Goal: Communication & Community: Share content

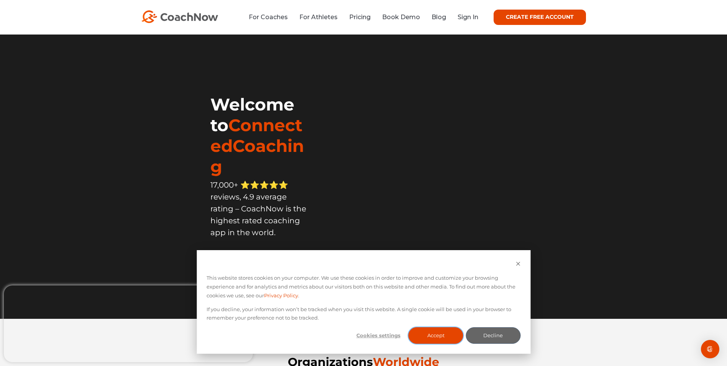
click at [438, 336] on button "Accept" at bounding box center [435, 335] width 55 height 16
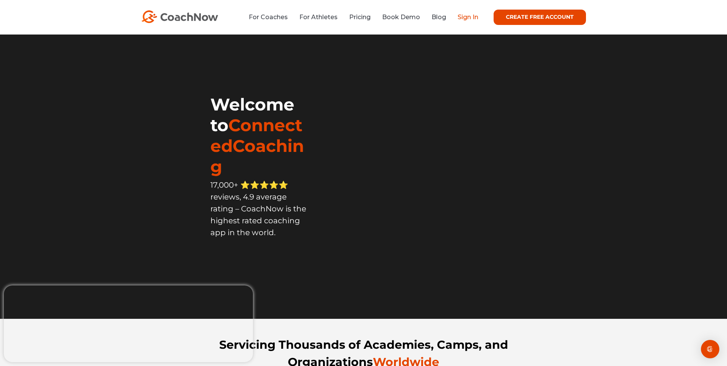
click at [469, 19] on link "Sign In" at bounding box center [467, 16] width 21 height 7
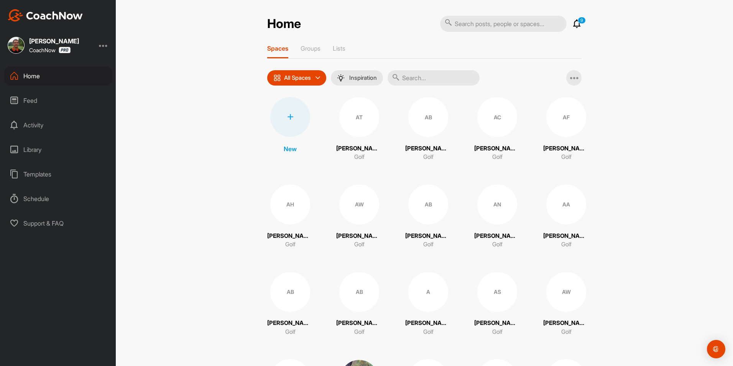
click at [574, 25] on icon at bounding box center [576, 23] width 9 height 9
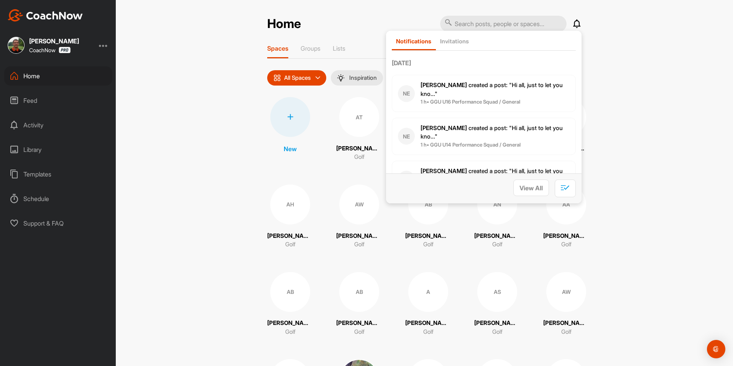
click at [382, 7] on div "Home Notifications Invitations [DATE] NE [PERSON_NAME] created a post : "Hi all…" at bounding box center [424, 183] width 617 height 366
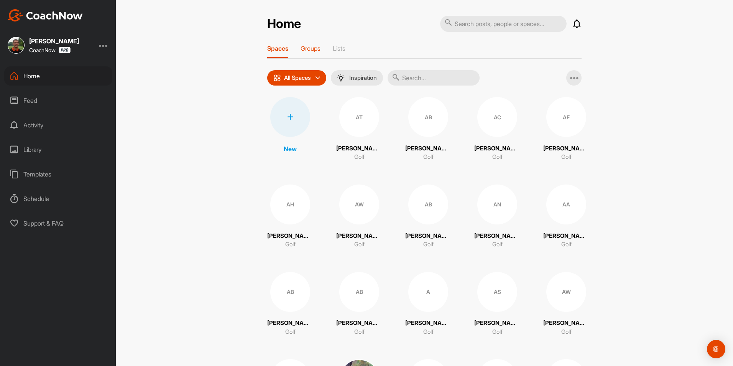
click at [309, 50] on p "Groups" at bounding box center [310, 48] width 20 height 8
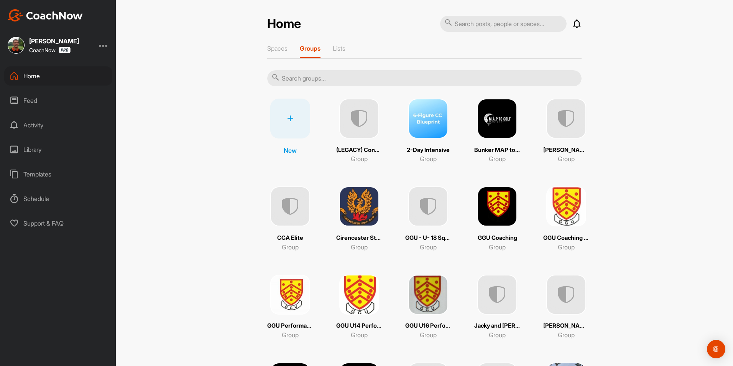
click at [288, 119] on icon at bounding box center [290, 118] width 6 height 6
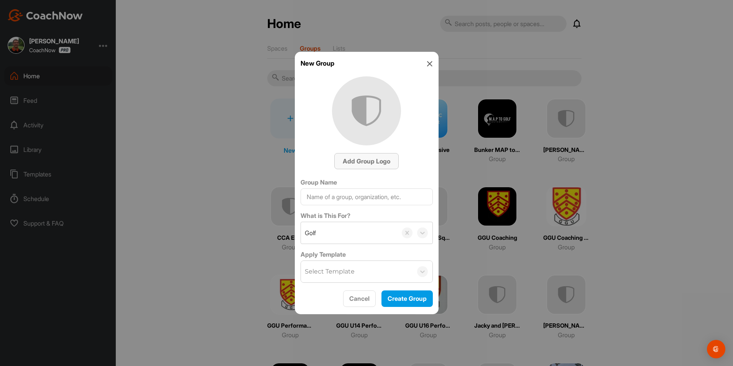
click at [366, 161] on span "Add Group Logo" at bounding box center [367, 161] width 48 height 8
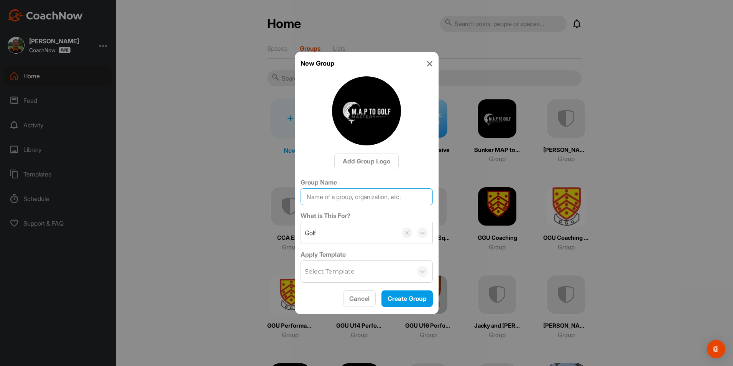
click at [325, 197] on input "Group Name" at bounding box center [366, 196] width 132 height 17
type input "MAP to Mastery Driving"
click at [406, 300] on span "Create Group" at bounding box center [406, 298] width 39 height 8
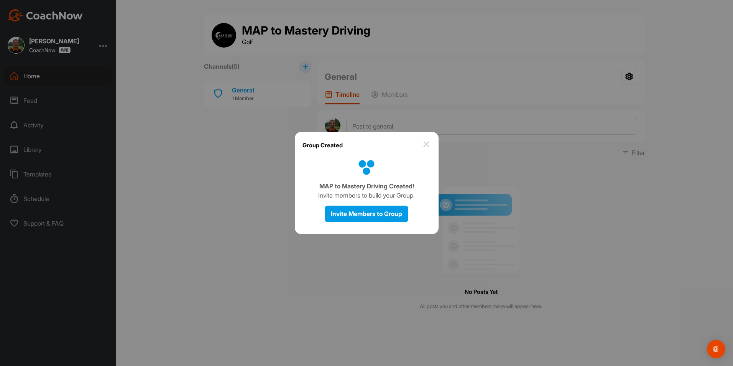
click at [427, 143] on img at bounding box center [425, 143] width 9 height 9
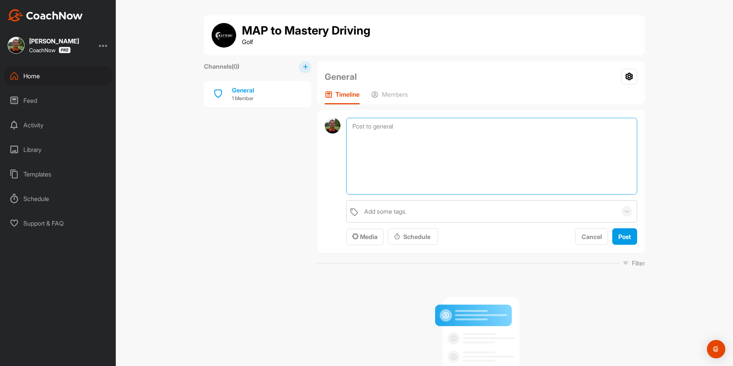
click at [377, 126] on textarea at bounding box center [491, 156] width 291 height 77
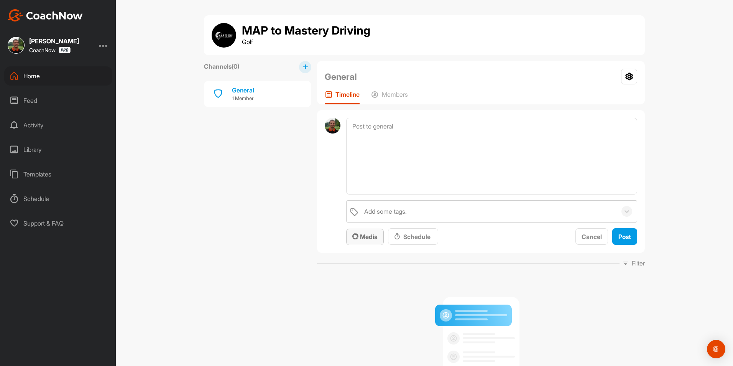
click at [371, 239] on span "Media" at bounding box center [364, 237] width 25 height 8
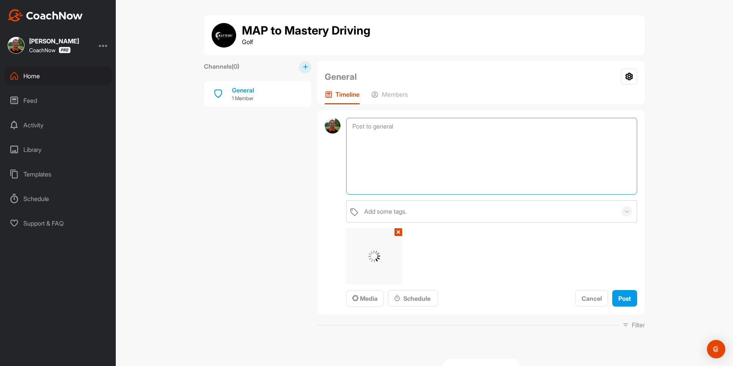
click at [364, 128] on textarea at bounding box center [491, 156] width 291 height 77
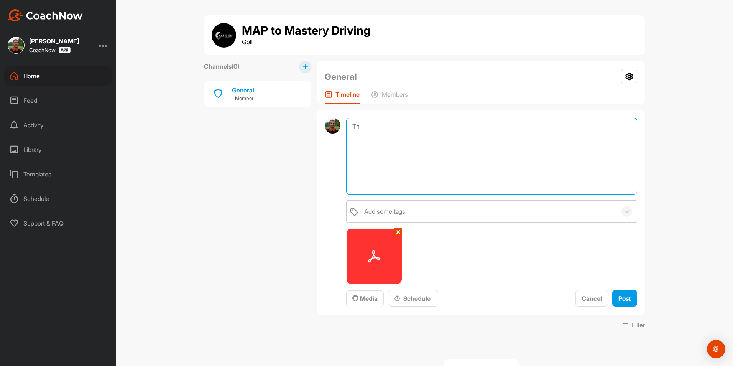
type textarea "T"
type textarea "Here is the pdf from [DATE] nights masterclass."
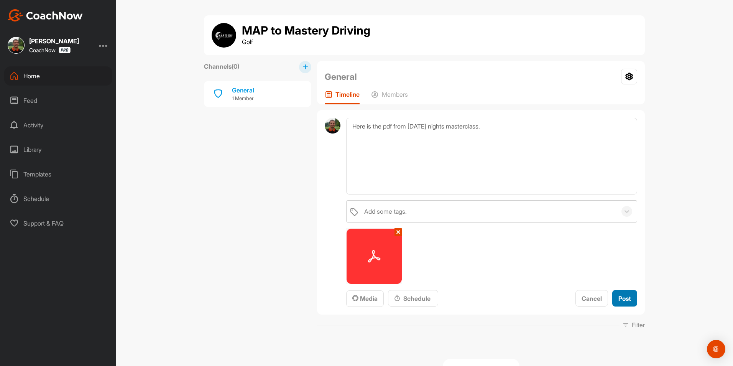
click at [627, 297] on span "Post" at bounding box center [624, 298] width 13 height 8
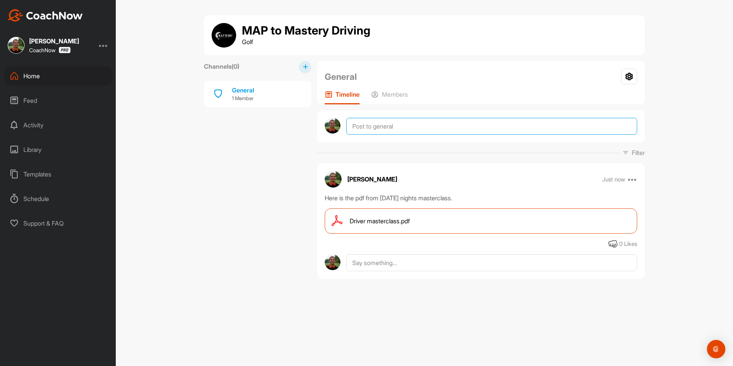
click at [375, 129] on textarea at bounding box center [491, 126] width 291 height 17
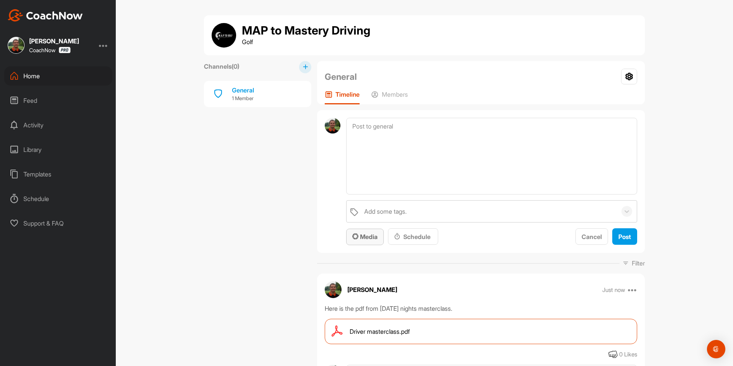
click at [359, 235] on span "Media" at bounding box center [364, 237] width 25 height 8
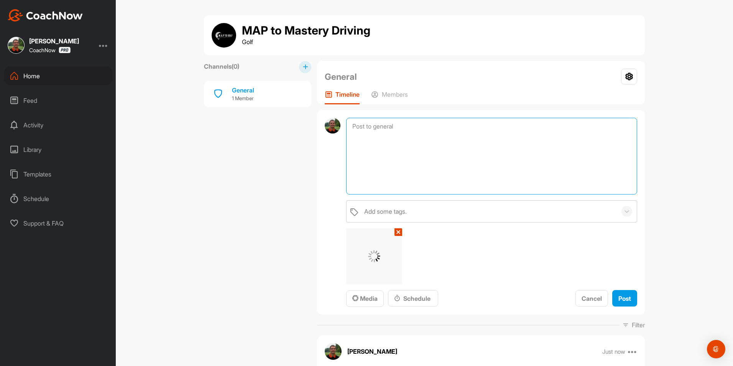
click at [369, 127] on textarea at bounding box center [491, 156] width 291 height 77
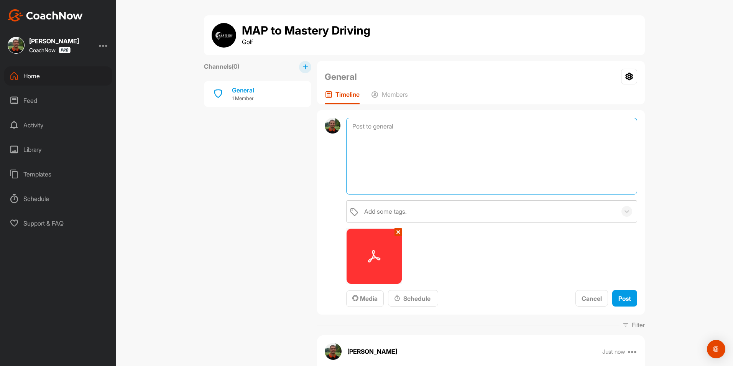
click at [369, 131] on textarea at bounding box center [491, 156] width 291 height 77
click at [380, 127] on textarea "Here is the Arrcos driving report" at bounding box center [491, 156] width 291 height 77
click at [455, 126] on textarea "Here is the full Arrcos driving report" at bounding box center [491, 156] width 291 height 77
type textarea "Here is the full Arrcos driving report as promised."
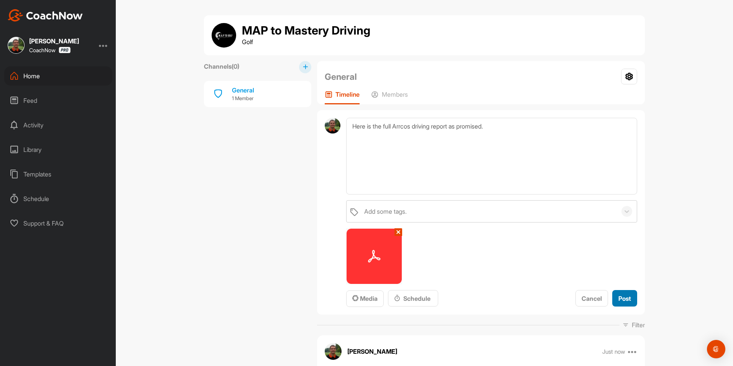
click at [619, 300] on span "Post" at bounding box center [624, 298] width 13 height 8
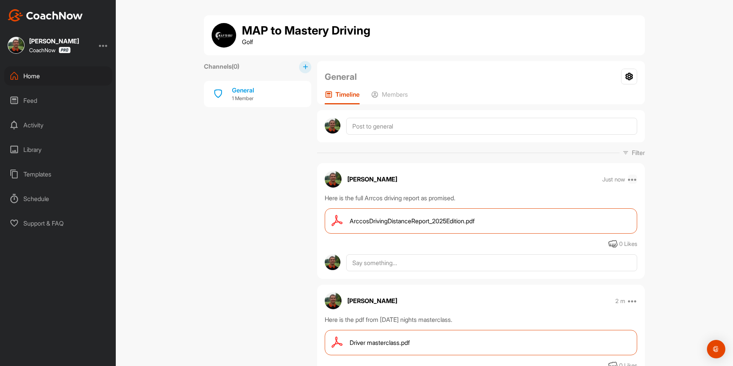
click at [629, 180] on icon at bounding box center [632, 178] width 9 height 9
click at [555, 252] on p "Edit" at bounding box center [560, 255] width 10 height 8
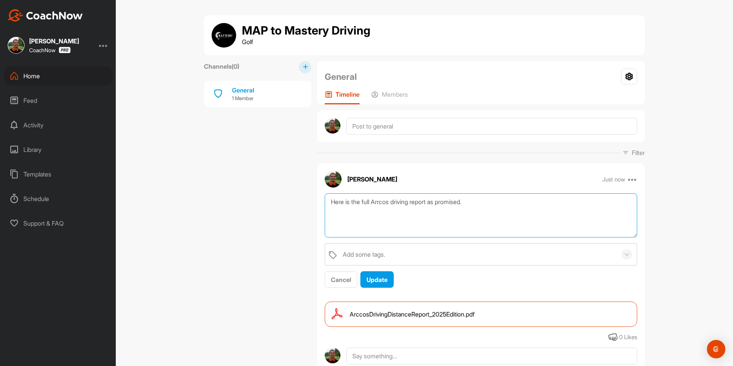
click at [379, 202] on textarea "Here is the full Arrcos driving report as promised." at bounding box center [481, 215] width 312 height 44
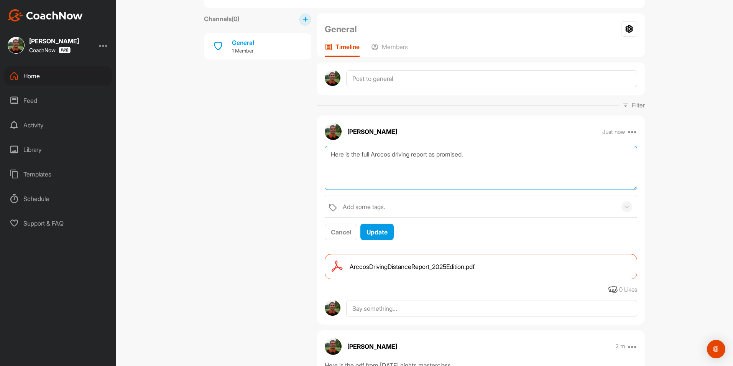
scroll to position [47, 0]
type textarea "Here is the full Arccos driving report as promised."
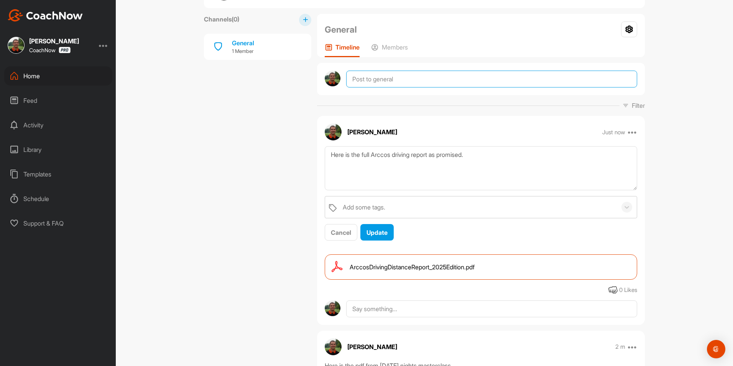
click at [354, 75] on textarea at bounding box center [491, 78] width 291 height 17
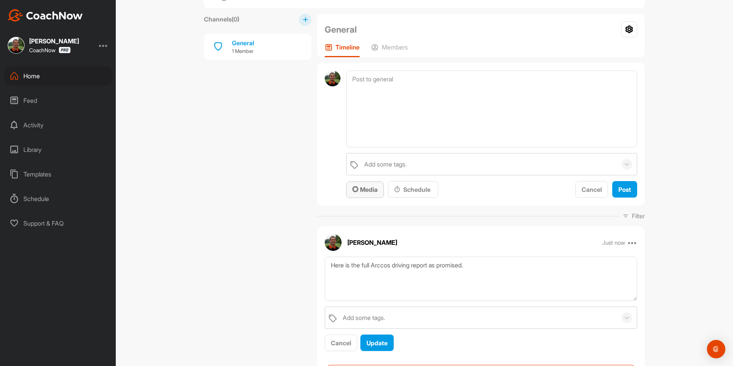
click at [356, 186] on span "Media" at bounding box center [364, 189] width 25 height 8
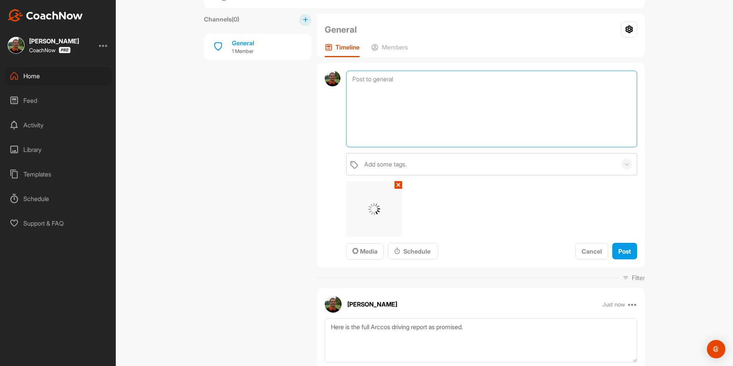
click at [360, 80] on textarea at bounding box center [491, 108] width 291 height 77
type textarea "This is an interesting fact about how distance does influence handicap."
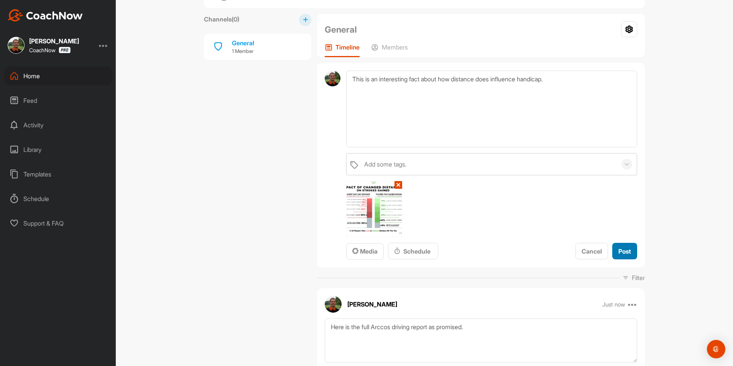
click at [625, 254] on span "Post" at bounding box center [624, 251] width 13 height 8
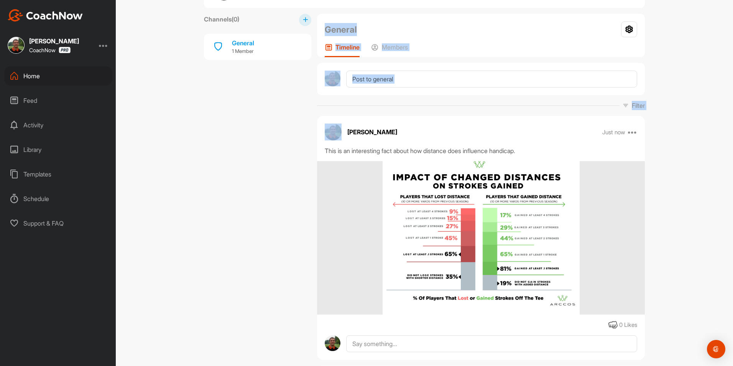
drag, startPoint x: 268, startPoint y: 149, endPoint x: 339, endPoint y: 134, distance: 71.9
click at [339, 134] on div "Channels ( 0 ) General 1 Member General Group Settings Your Notifications Timel…" at bounding box center [424, 357] width 441 height 687
click at [193, 105] on div "MAP to Mastery Driving Golf Channels ( 0 ) General 1 Member General Group Setti…" at bounding box center [424, 183] width 617 height 366
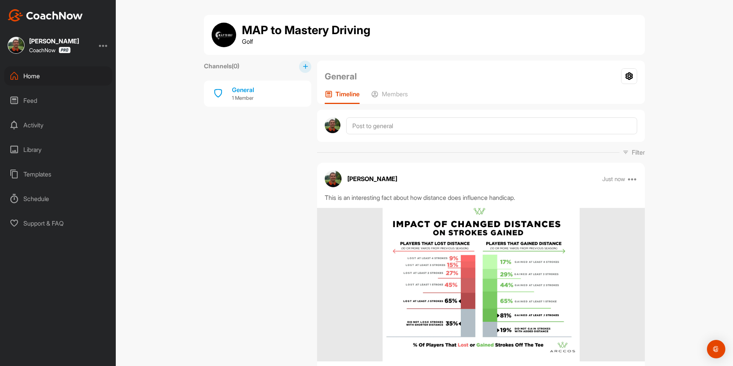
scroll to position [0, 0]
click at [28, 76] on div "Home" at bounding box center [58, 75] width 108 height 19
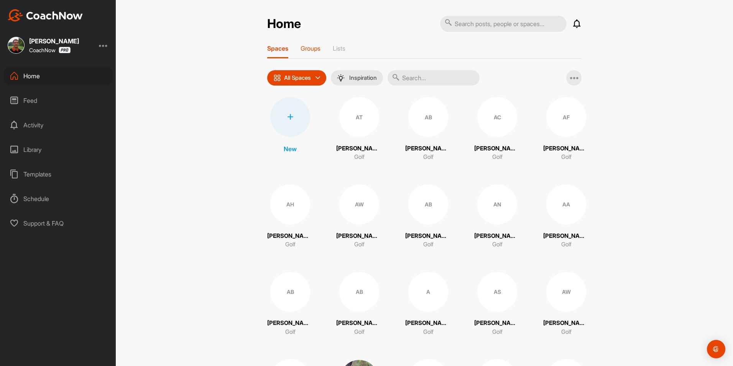
click at [308, 53] on div "Groups" at bounding box center [310, 51] width 20 height 14
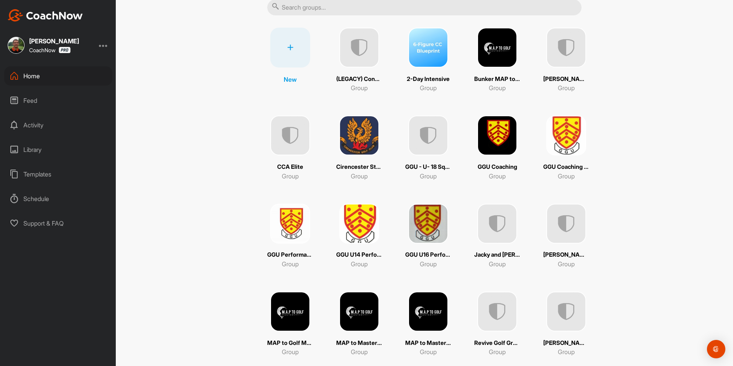
scroll to position [71, 0]
click at [423, 229] on img at bounding box center [428, 223] width 40 height 40
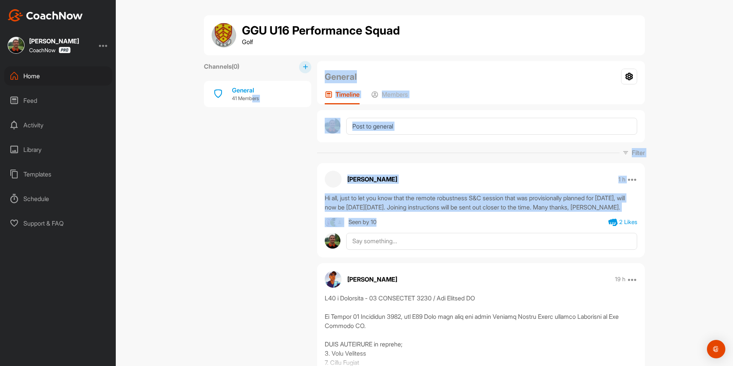
drag, startPoint x: 423, startPoint y: 229, endPoint x: 252, endPoint y: 293, distance: 182.3
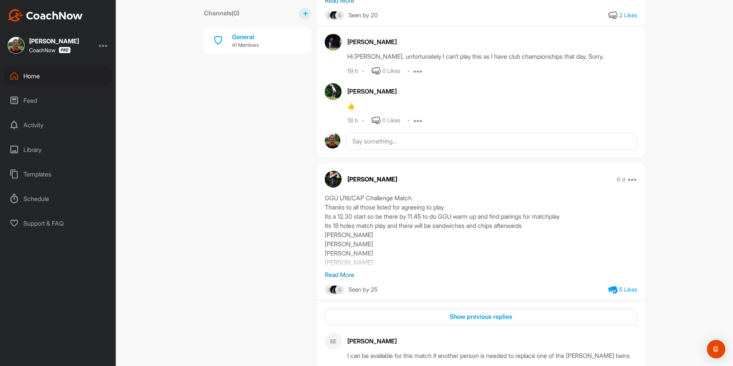
scroll to position [373, 0]
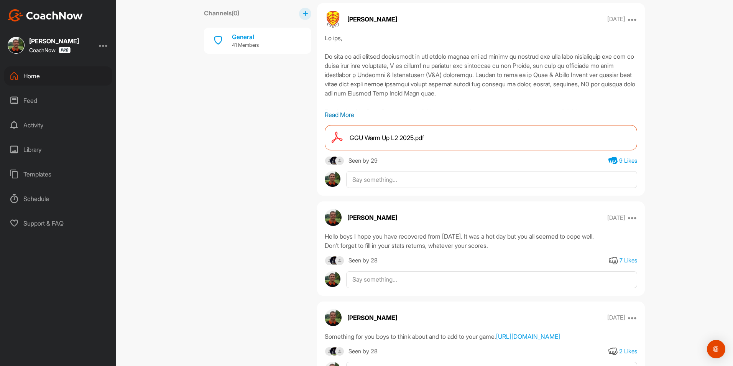
scroll to position [4092, 0]
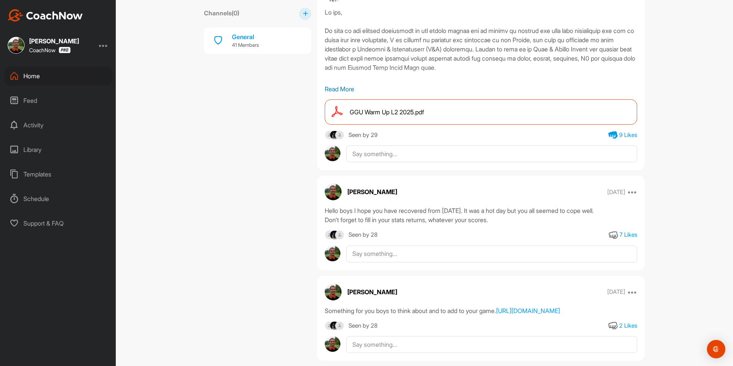
click at [371, 116] on span "GGU Warm Up L2 2025.pdf" at bounding box center [386, 111] width 74 height 9
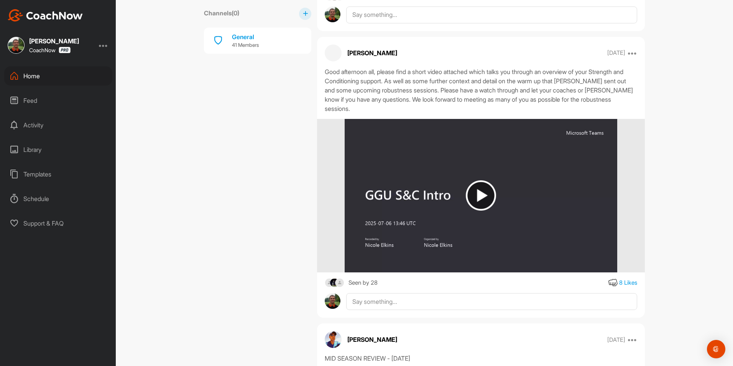
scroll to position [3462, 0]
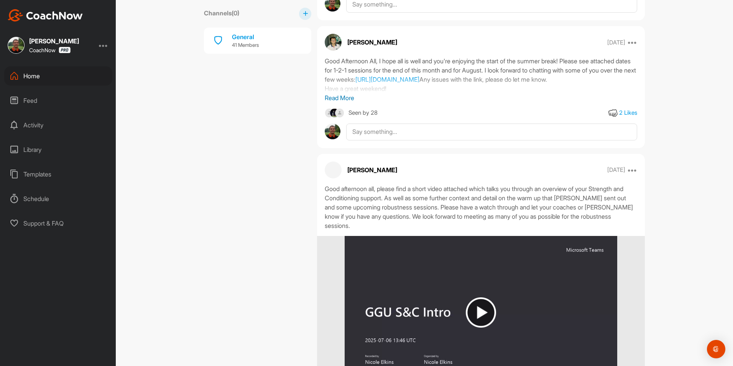
click at [34, 77] on div "Home" at bounding box center [58, 75] width 108 height 19
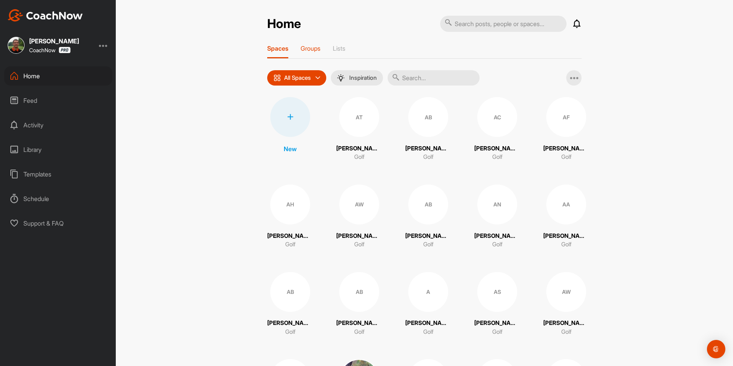
click at [312, 47] on p "Groups" at bounding box center [310, 48] width 20 height 8
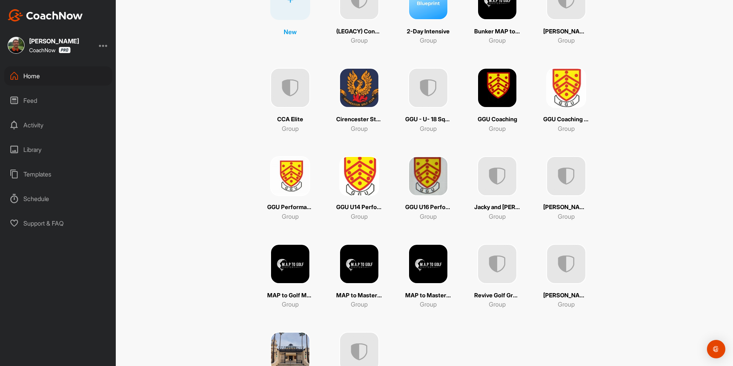
scroll to position [174, 0]
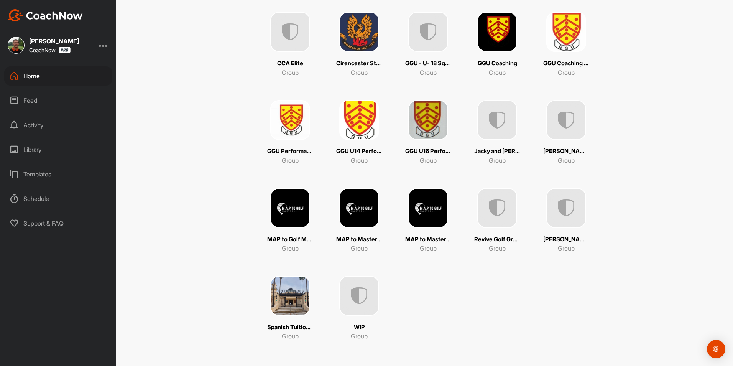
click at [284, 213] on img at bounding box center [290, 208] width 40 height 40
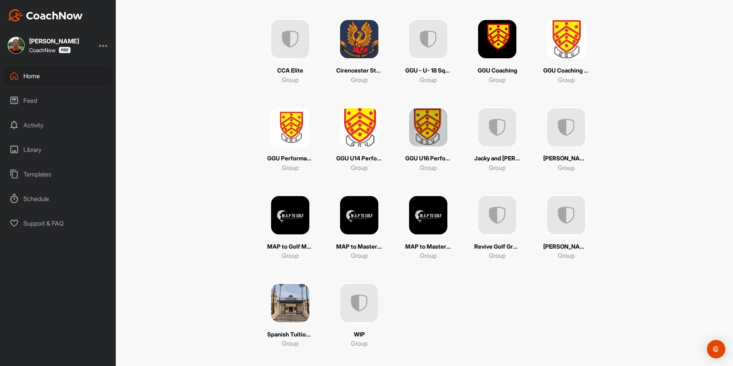
scroll to position [167, 0]
click at [350, 218] on img at bounding box center [359, 215] width 40 height 40
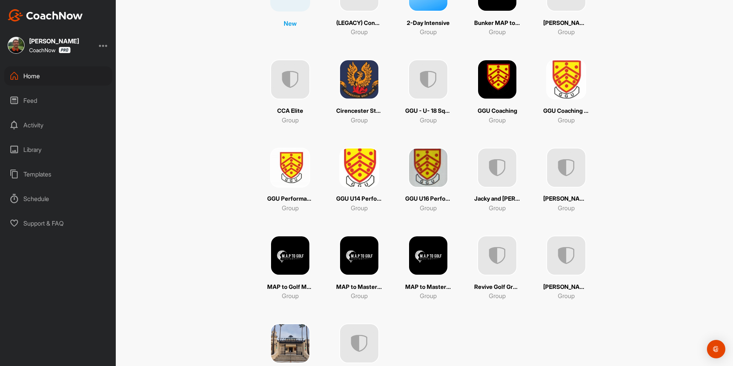
scroll to position [127, 0]
click at [431, 263] on img at bounding box center [428, 255] width 40 height 40
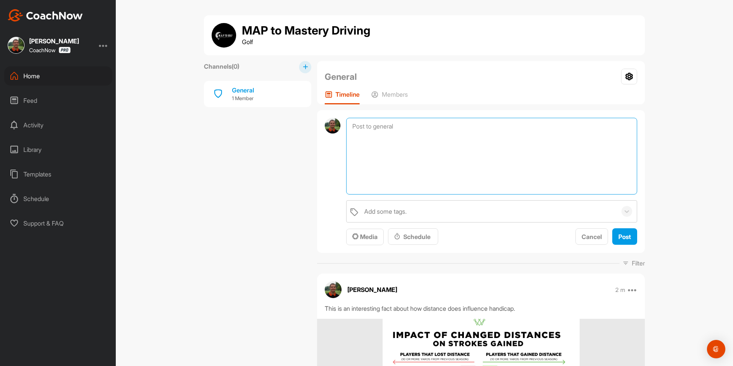
click at [381, 127] on textarea at bounding box center [491, 156] width 291 height 77
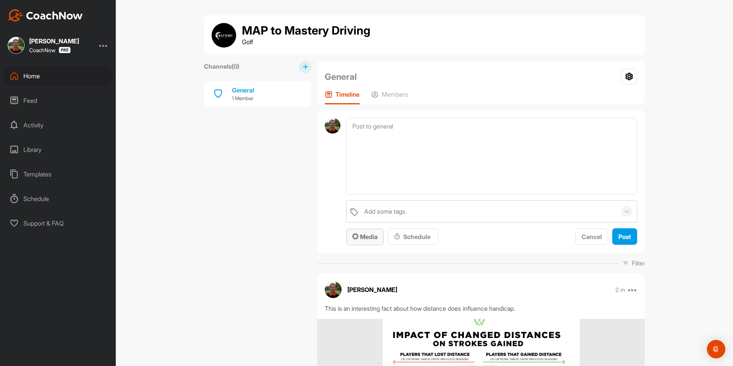
click at [362, 238] on span "Media" at bounding box center [364, 237] width 25 height 8
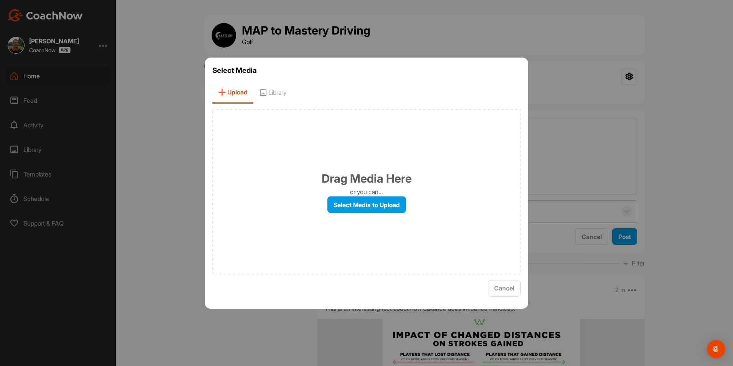
click at [159, 126] on div at bounding box center [366, 183] width 733 height 366
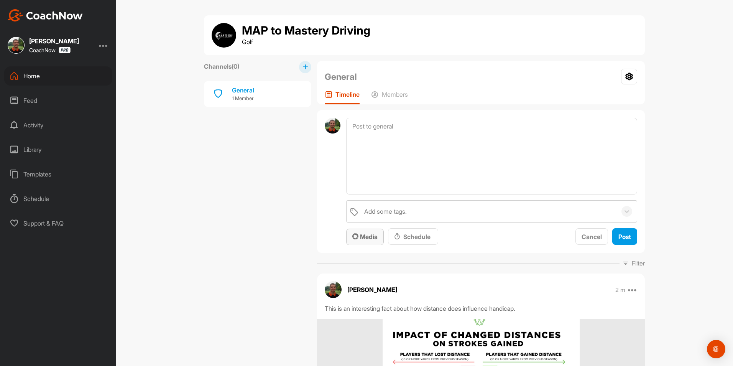
click at [370, 239] on span "Media" at bounding box center [364, 237] width 25 height 8
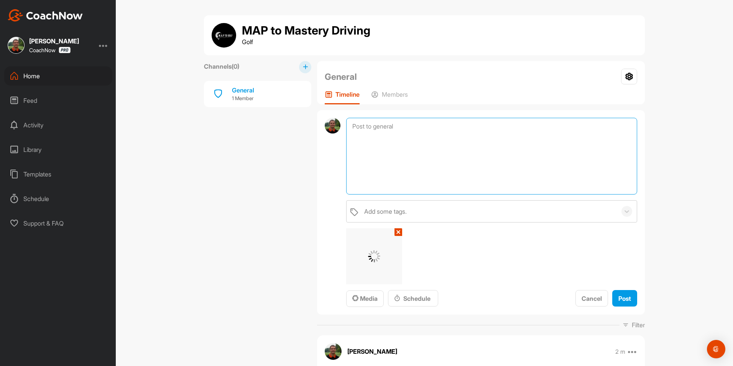
click at [362, 128] on textarea at bounding box center [491, 156] width 291 height 77
type textarea "Here is a full warm up you should do before you play golf."
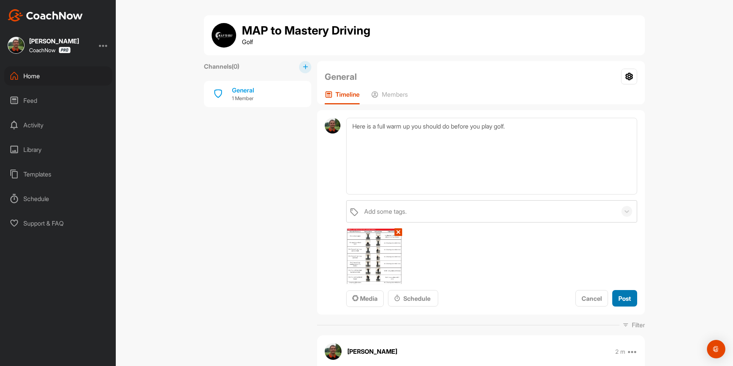
click at [623, 302] on div "Post" at bounding box center [624, 297] width 13 height 9
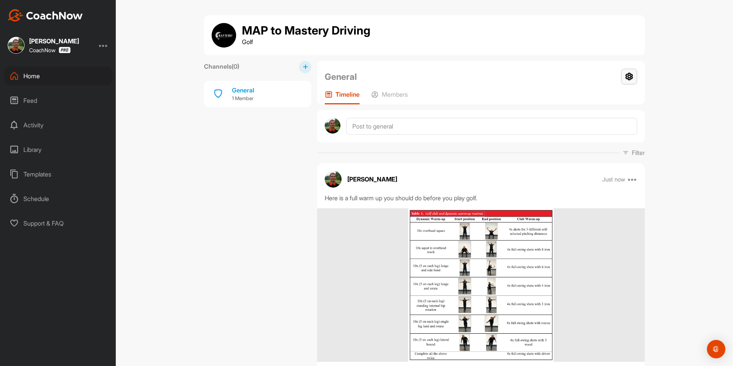
click at [625, 74] on icon at bounding box center [629, 77] width 16 height 16
click at [374, 97] on icon at bounding box center [375, 94] width 8 height 8
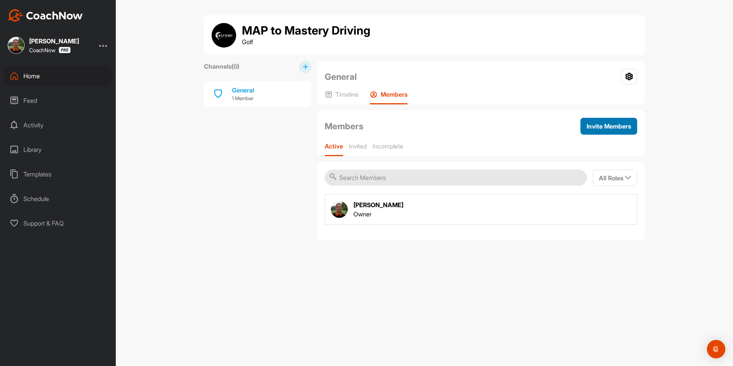
click at [592, 129] on span "Invite Members" at bounding box center [608, 126] width 44 height 8
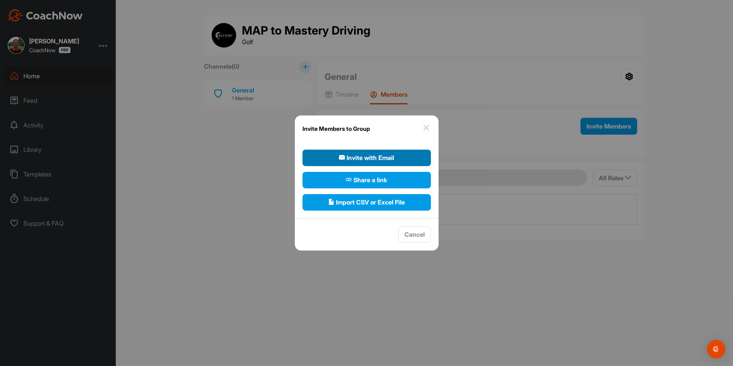
click at [377, 161] on span "Invite with Email" at bounding box center [366, 157] width 55 height 9
select select"] "player"
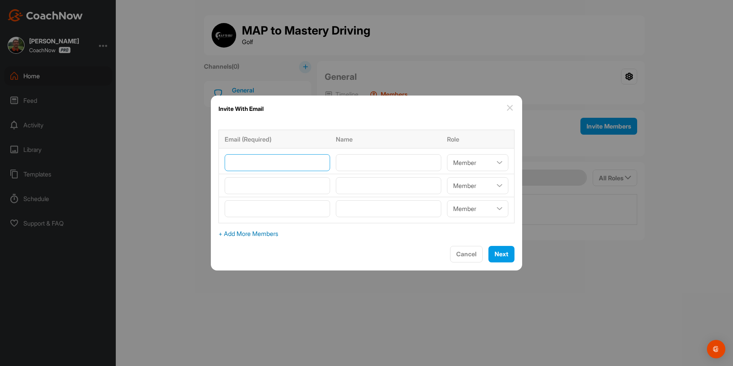
click at [244, 165] on input"] "email" at bounding box center [277, 162] width 105 height 17
type input"] "[EMAIL_ADDRESS][DOMAIN_NAME]"
click at [354, 164] on input"] "text" at bounding box center [388, 162] width 105 height 17
type input"] "[PERSON_NAME]"
click at [256, 187] on input"] "email" at bounding box center [277, 185] width 105 height 17
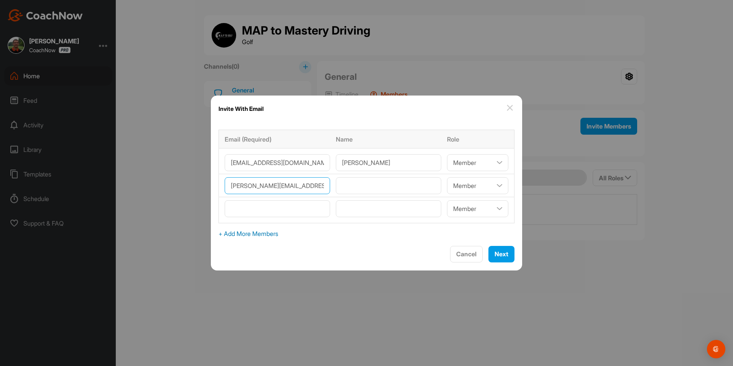
type input"] "[PERSON_NAME][EMAIL_ADDRESS][DOMAIN_NAME]"
click at [344, 185] on input"] "text" at bounding box center [388, 185] width 105 height 17
type input"] "[PERSON_NAME]"
click at [250, 211] on input"] "email" at bounding box center [277, 208] width 105 height 17
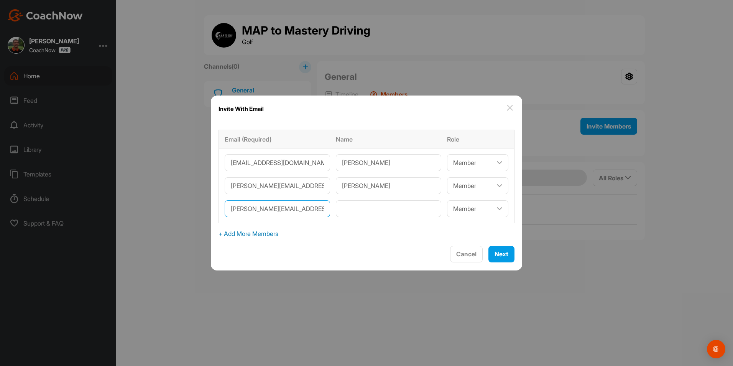
type input"] "[PERSON_NAME][EMAIL_ADDRESS][DOMAIN_NAME]"
click at [352, 206] on input"] "text" at bounding box center [388, 208] width 105 height 17
type input"] "[PERSON_NAME]"
click at [243, 230] on span "+ Add More Members" at bounding box center [366, 233] width 296 height 9
select select"] "player"
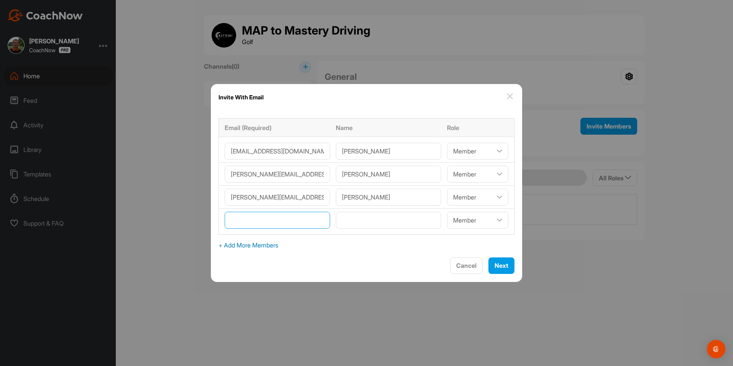
click at [248, 220] on input"] "email" at bounding box center [277, 219] width 105 height 17
type input"] "[EMAIL_ADDRESS][DOMAIN_NAME]"
type input"] "[PERSON_NAME]"
click at [245, 247] on span "+ Add More Members" at bounding box center [366, 244] width 296 height 9
select select"] "player"
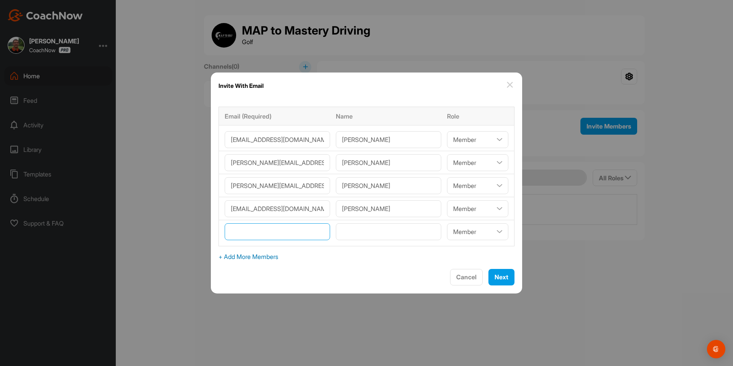
click at [246, 231] on input"] "email" at bounding box center [277, 231] width 105 height 17
type input"] "[EMAIL_ADDRESS][DOMAIN_NAME]"
click at [349, 227] on input"] "text" at bounding box center [388, 231] width 105 height 17
type input"] "Miles Cross"
click at [255, 256] on span "+ Add More Members" at bounding box center [366, 256] width 296 height 9
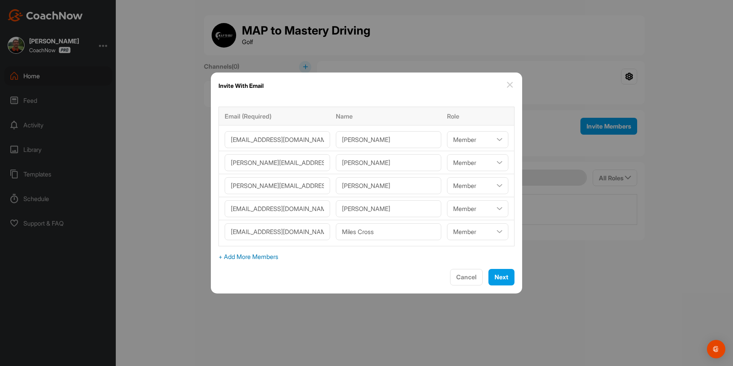
select select"] "player"
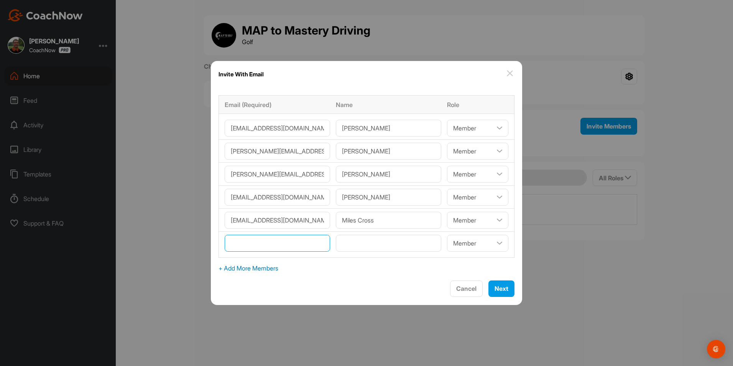
click at [252, 239] on input"] "email" at bounding box center [277, 242] width 105 height 17
type input"] "[EMAIL_ADDRESS][DOMAIN_NAME]"
type input"] "[PERSON_NAME]"
click at [248, 269] on span "+ Add More Members" at bounding box center [366, 267] width 296 height 9
select select"] "player"
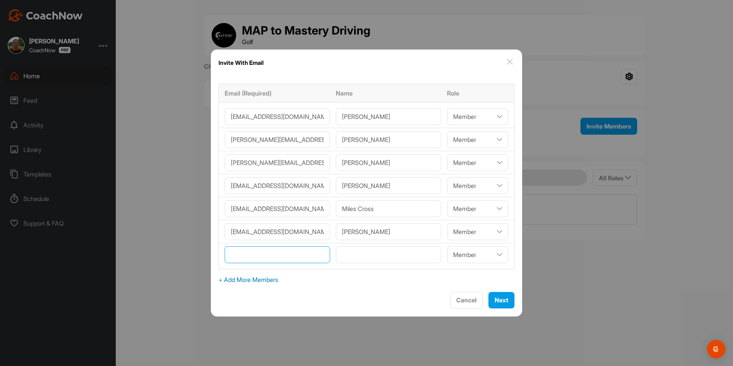
click at [244, 255] on input"] "email" at bounding box center [277, 254] width 105 height 17
type input"] "[EMAIL_ADDRESS][DOMAIN_NAME]"
click at [346, 252] on input"] "text" at bounding box center [388, 254] width 105 height 17
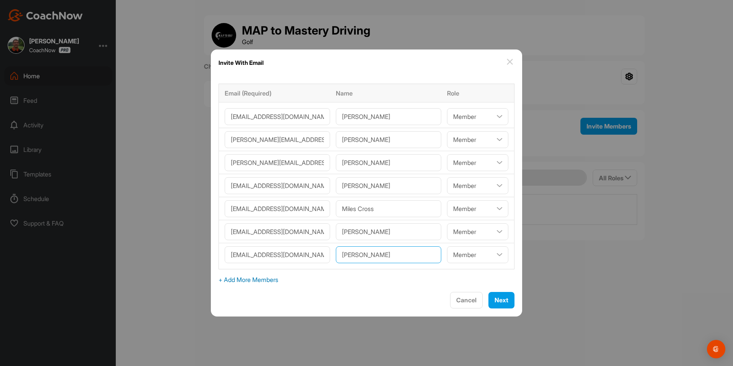
type input"] "[PERSON_NAME]"
click at [236, 277] on span "+ Add More Members" at bounding box center [366, 279] width 296 height 9
select select"] "player"
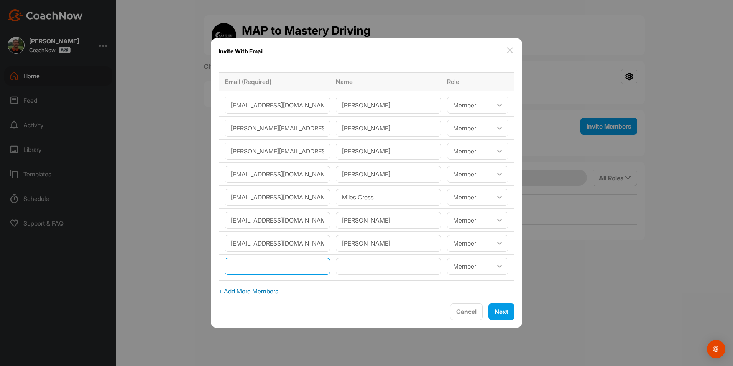
click at [247, 265] on input"] "email" at bounding box center [277, 265] width 105 height 17
type input"] "[EMAIL_ADDRESS][DOMAIN_NAME]"
type input"] "[PERSON_NAME]"
click at [235, 289] on span "+ Add More Members" at bounding box center [366, 290] width 296 height 9
select select"] "player"
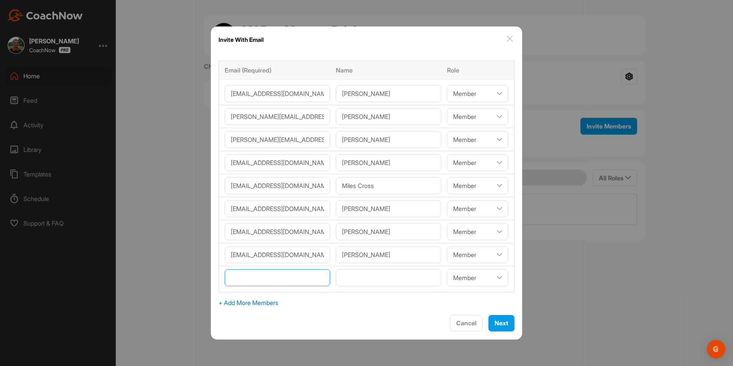
click at [248, 281] on input"] "email" at bounding box center [277, 277] width 105 height 17
type input"] "[EMAIL_ADDRESS][DOMAIN_NAME]"
click at [348, 279] on input"] "text" at bounding box center [388, 277] width 105 height 17
type input"] "[PERSON_NAME]"
click at [263, 299] on span "+ Add More Members" at bounding box center [366, 302] width 296 height 9
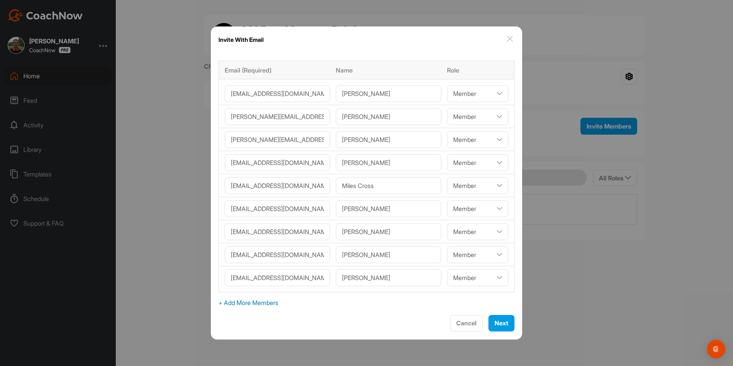
select select"] "player"
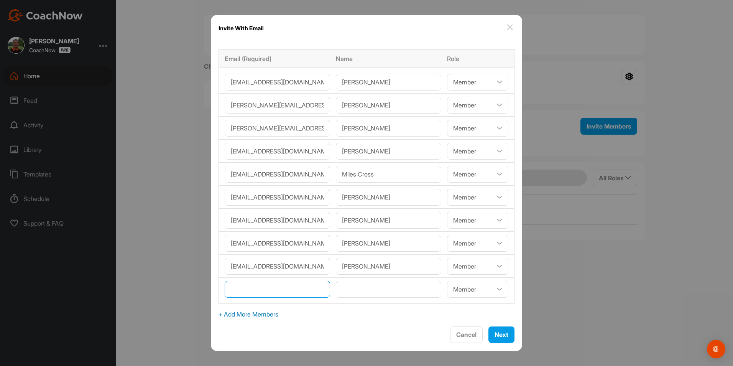
click at [251, 289] on input"] "email" at bounding box center [277, 288] width 105 height 17
type input"] "[EMAIL_ADDRESS][DOMAIN_NAME]"
click at [355, 290] on input"] "text" at bounding box center [388, 288] width 105 height 17
type input"] "June May"
click at [247, 315] on span "+ Add More Members" at bounding box center [366, 313] width 296 height 9
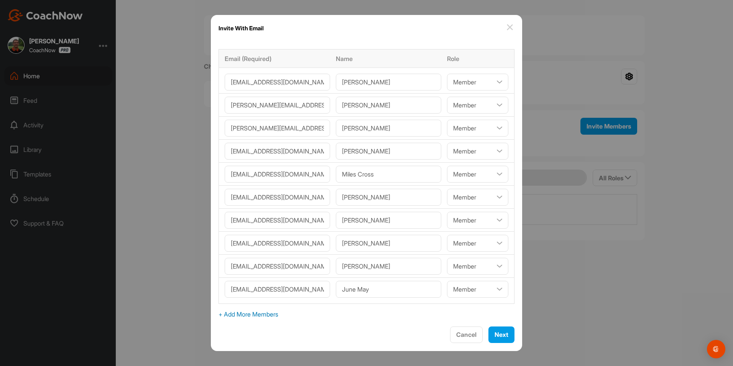
select select"] "player"
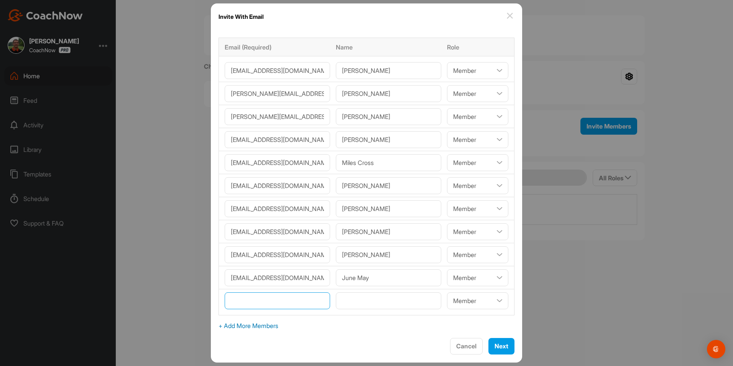
click at [261, 298] on input"] "email" at bounding box center [277, 300] width 105 height 17
type input"] "[EMAIL_ADDRESS][DOMAIN_NAME]"
click at [361, 297] on input"] "text" at bounding box center [388, 300] width 105 height 17
type input"] "[PERSON_NAME]"
click at [258, 323] on span "+ Add More Members" at bounding box center [366, 325] width 296 height 9
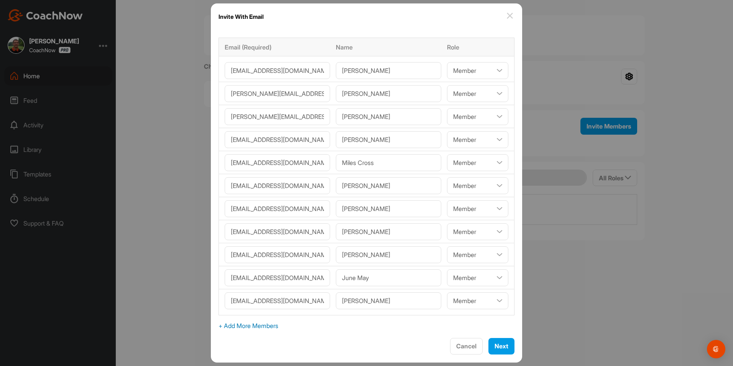
select select"] "player"
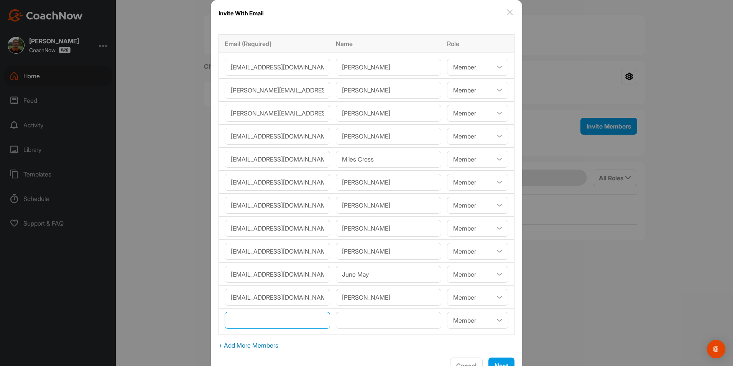
click at [258, 323] on input"] "email" at bounding box center [277, 319] width 105 height 17
type input"] "[EMAIL_ADDRESS][DOMAIN_NAME]"
click at [342, 318] on input"] "text" at bounding box center [388, 319] width 105 height 17
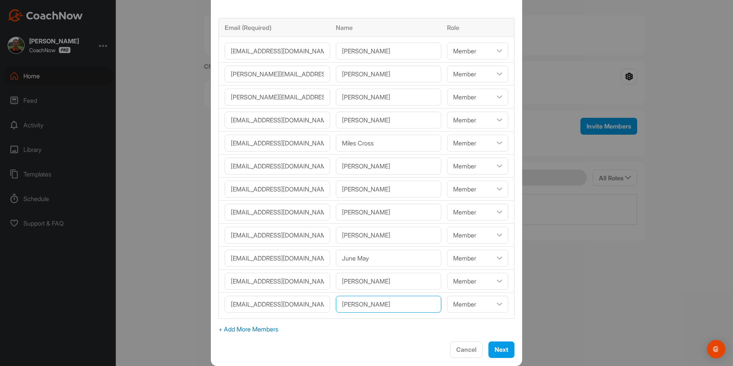
type input"] "[PERSON_NAME]"
click at [255, 328] on span "+ Add More Members" at bounding box center [366, 328] width 296 height 9
select select"] "player"
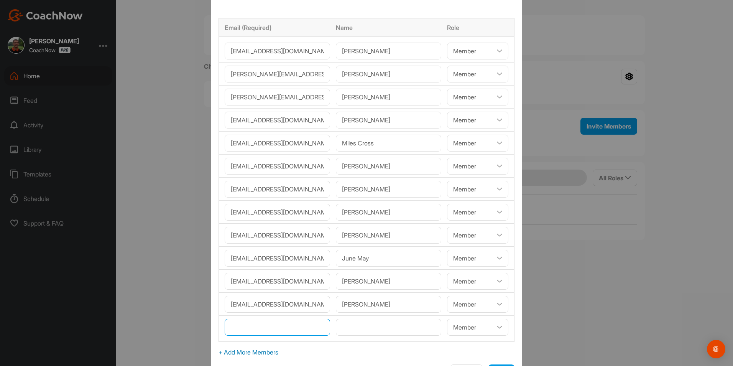
click at [247, 325] on input"] "email" at bounding box center [277, 326] width 105 height 17
paste input"] "[EMAIL_ADDRESS][DOMAIN_NAME]"
type input"] "[EMAIL_ADDRESS][DOMAIN_NAME]"
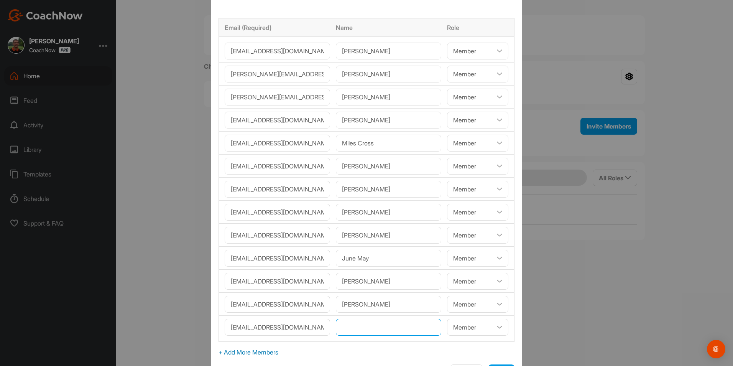
click at [354, 328] on input"] "text" at bounding box center [388, 326] width 105 height 17
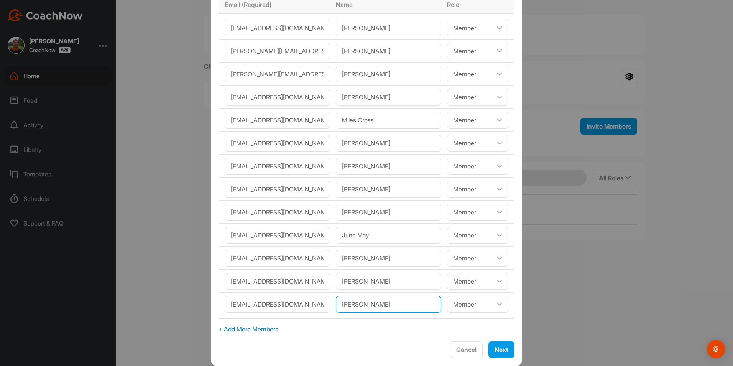
type input"] "[PERSON_NAME]"
click at [248, 329] on span "+ Add More Members" at bounding box center [366, 328] width 296 height 9
select select"] "player"
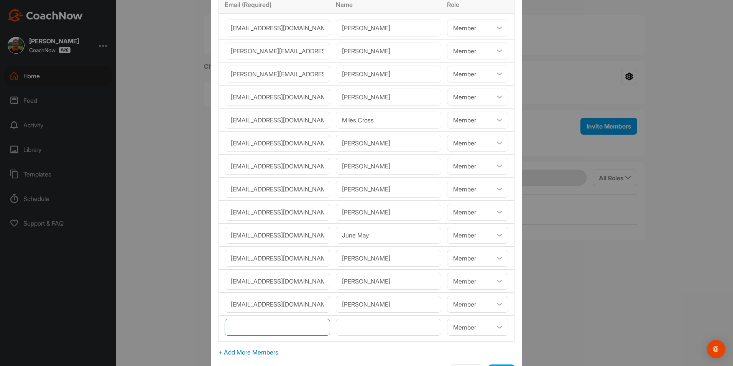
click at [248, 329] on input"] "email" at bounding box center [277, 326] width 105 height 17
click at [357, 327] on input"] "text" at bounding box center [388, 326] width 105 height 17
type input"] "[PERSON_NAME]"
click at [490, 329] on select"] "Coach/Admin Member Viewer" at bounding box center [477, 326] width 61 height 17
select select"] "coach"
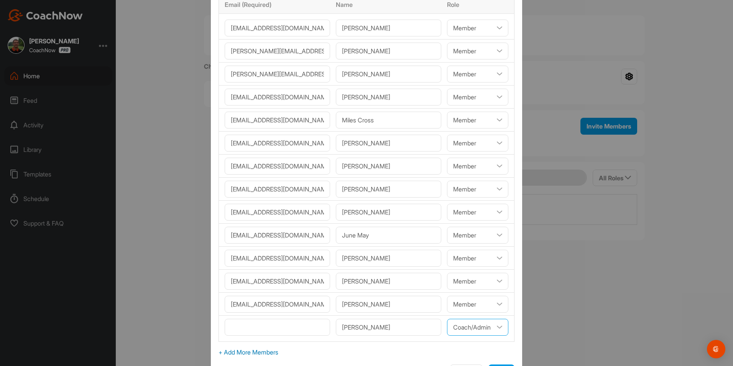
click at [447, 318] on select"] "Coach/Admin Member Viewer" at bounding box center [477, 326] width 61 height 17
click at [250, 326] on input"] "email" at bounding box center [277, 326] width 105 height 17
paste input"] "[PERSON_NAME][EMAIL_ADDRESS][DOMAIN_NAME]"
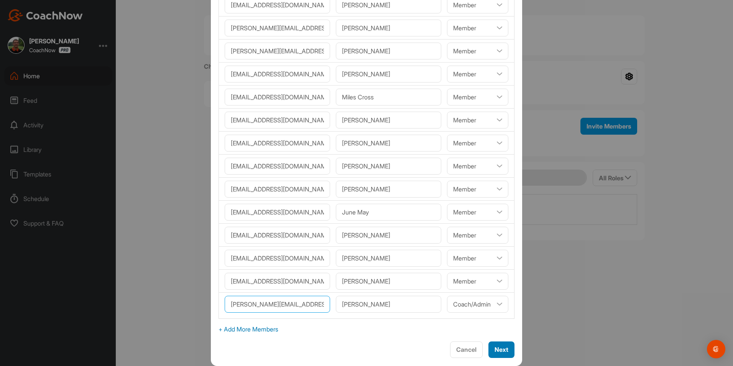
type input"] "[PERSON_NAME][EMAIL_ADDRESS][DOMAIN_NAME]"
click at [494, 350] on span "Next" at bounding box center [501, 349] width 14 height 8
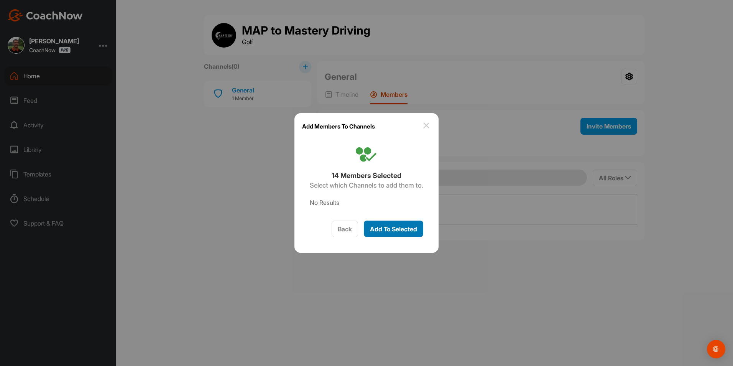
click at [394, 227] on span "Add To Selected" at bounding box center [393, 229] width 47 height 8
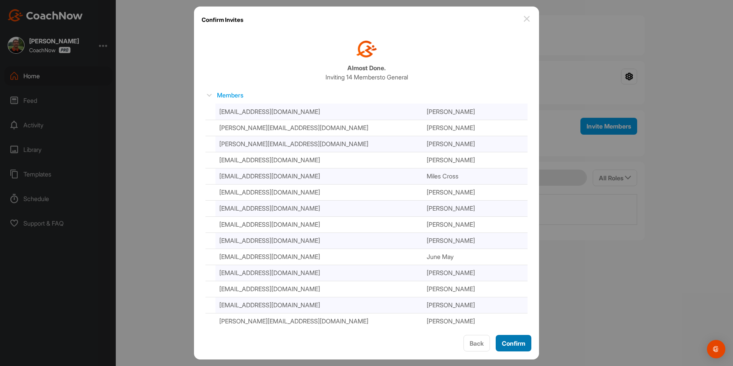
click at [520, 341] on span "Confirm" at bounding box center [513, 343] width 23 height 8
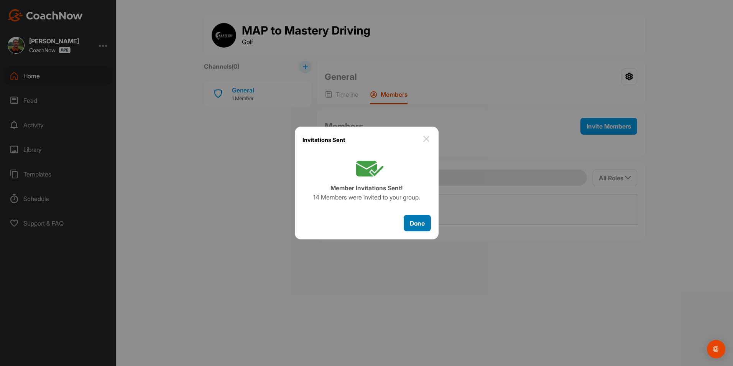
click at [411, 220] on span "Done" at bounding box center [417, 223] width 15 height 8
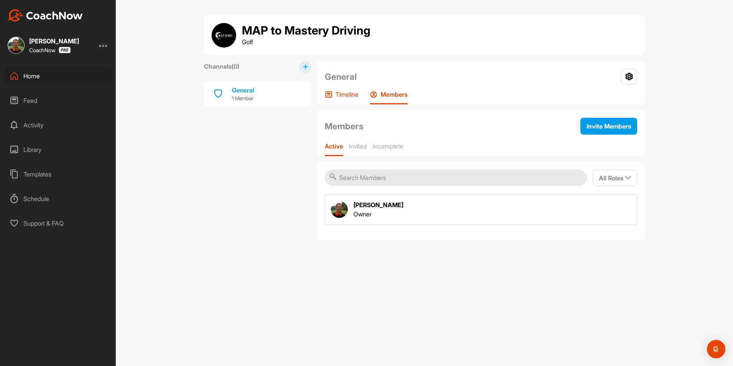
click at [346, 96] on p "Timeline" at bounding box center [346, 94] width 23 height 8
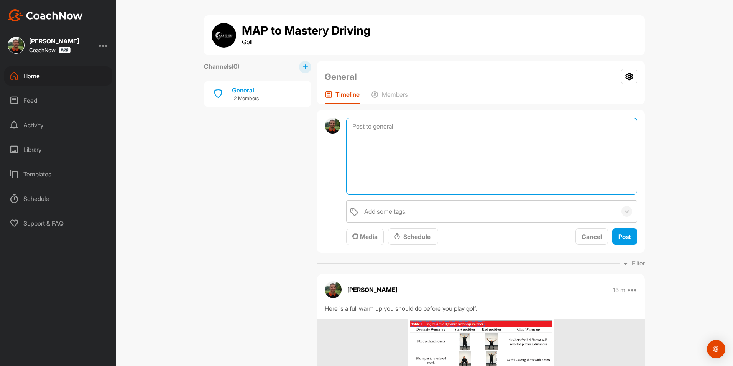
click at [365, 128] on textarea at bounding box center [491, 156] width 291 height 77
paste textarea "[URL][DOMAIN_NAME]"
type textarea "Here is the link to the Pro Visualizer website we discussed at the end of the s…"
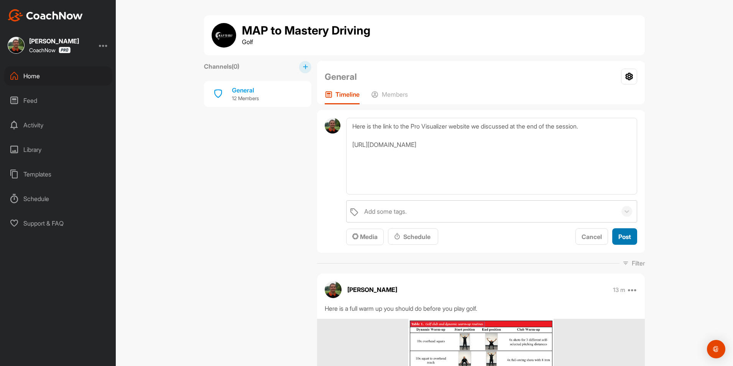
click at [618, 238] on span "Post" at bounding box center [624, 237] width 13 height 8
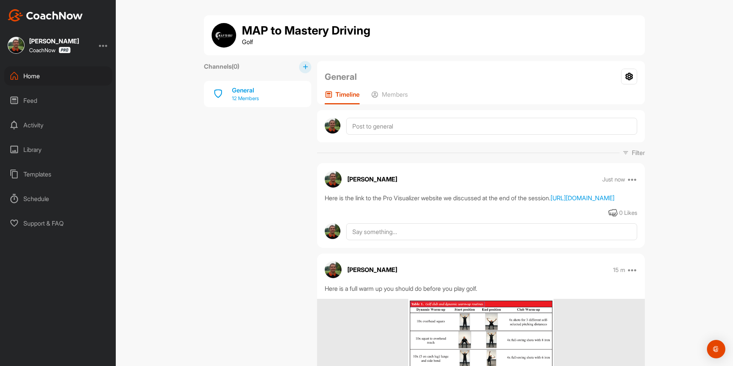
click at [242, 98] on p "12 Members" at bounding box center [245, 99] width 27 height 8
click at [237, 89] on div "General" at bounding box center [245, 89] width 27 height 9
click at [394, 92] on p "Members" at bounding box center [395, 94] width 26 height 8
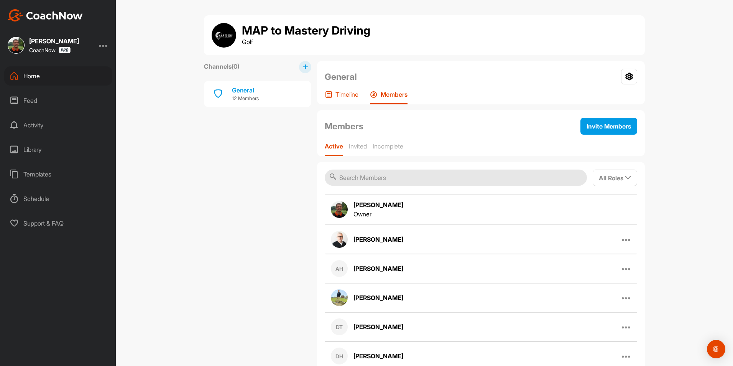
click at [335, 95] on p "Timeline" at bounding box center [346, 94] width 23 height 8
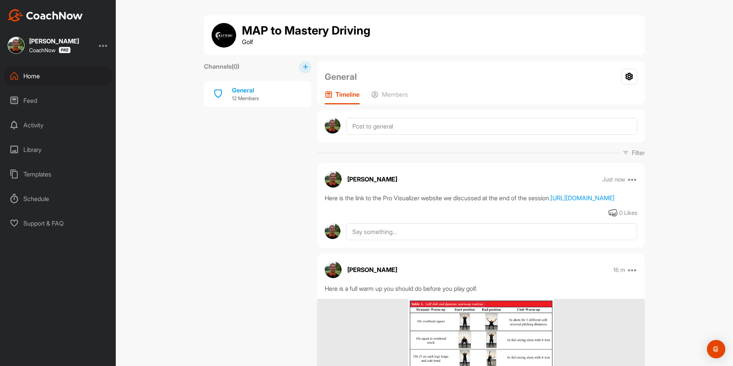
click at [335, 95] on p "Timeline" at bounding box center [347, 94] width 24 height 8
